Goal: Find specific page/section: Find specific page/section

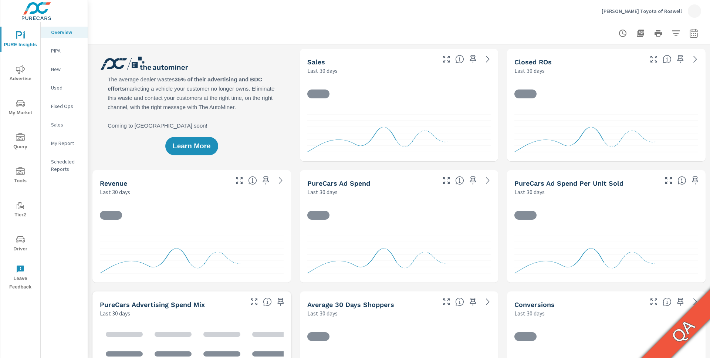
click at [25, 208] on span "Tier2" at bounding box center [21, 210] width 36 height 18
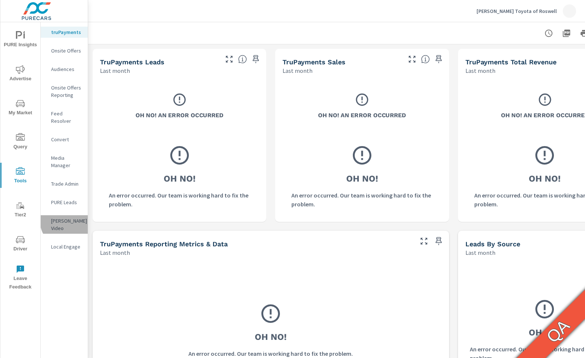
click at [72, 217] on p "[PERSON_NAME] Video" at bounding box center [66, 224] width 31 height 15
